Goal: Find specific page/section: Find specific page/section

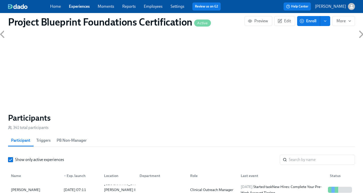
scroll to position [345, 0]
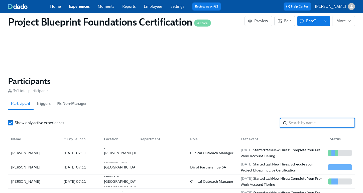
click at [296, 127] on input "search" at bounding box center [322, 123] width 66 height 10
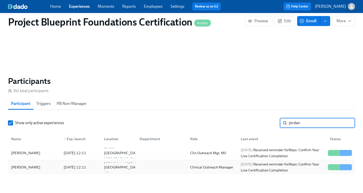
type input "jordan"
click at [29, 168] on div "[PERSON_NAME]" at bounding box center [25, 168] width 33 height 6
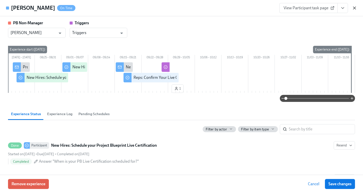
scroll to position [0, 1947]
click at [356, 6] on icon "button" at bounding box center [354, 8] width 5 height 5
